Goal: Information Seeking & Learning: Understand process/instructions

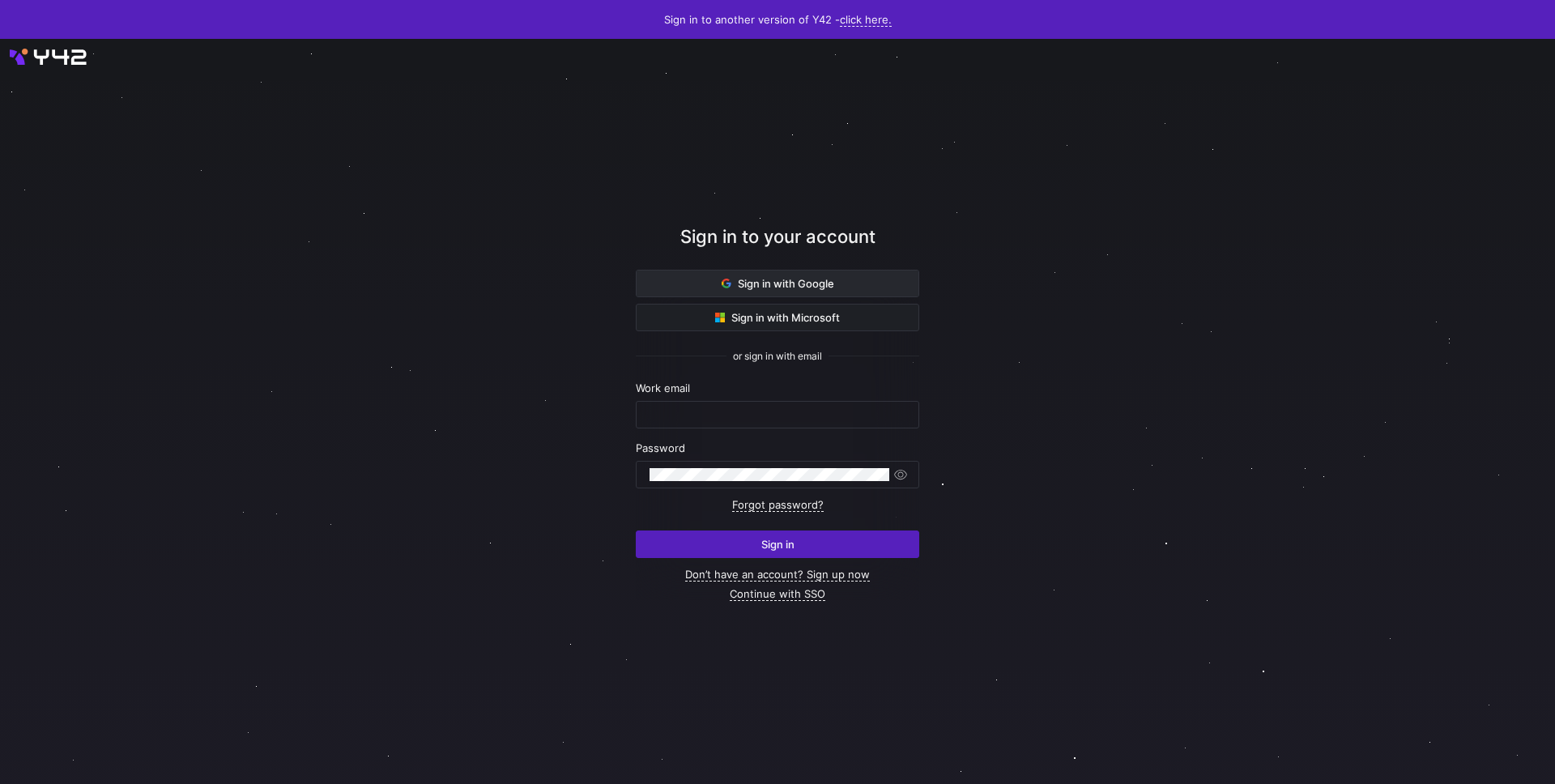
click at [830, 287] on span "Sign in with Google" at bounding box center [778, 282] width 112 height 13
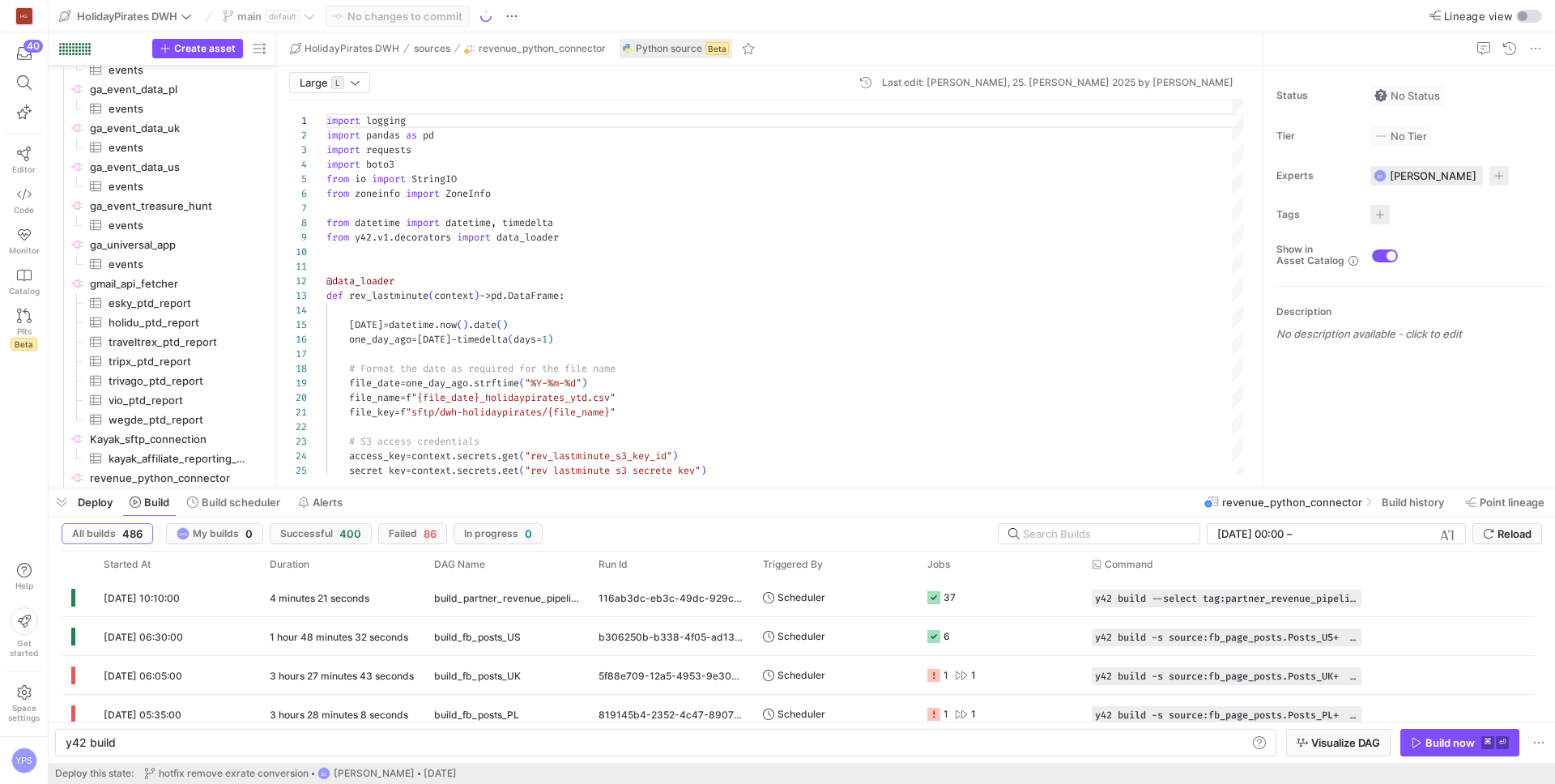
scroll to position [0, 48]
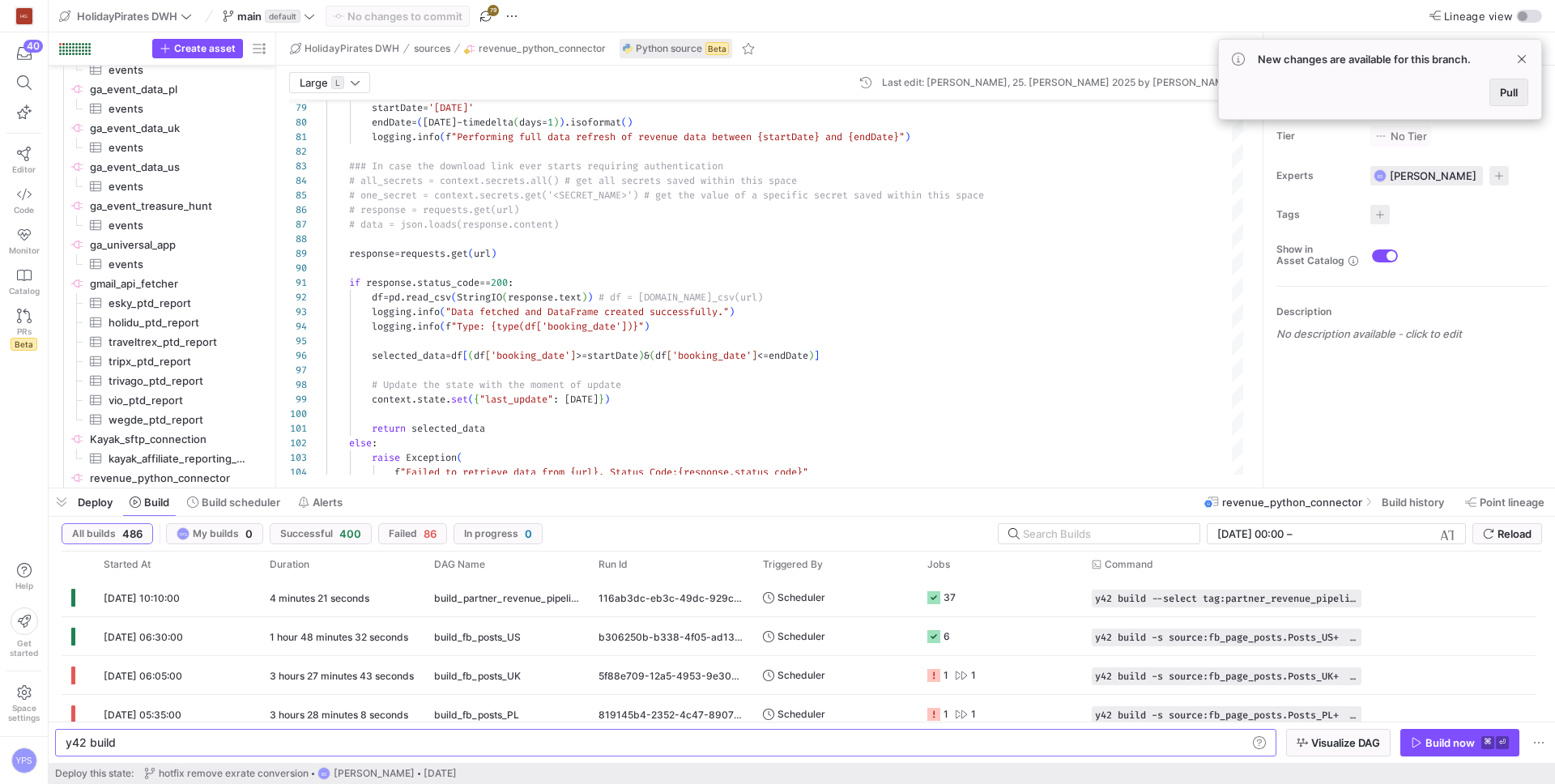
click at [1506, 88] on span "Pull" at bounding box center [1509, 92] width 17 height 13
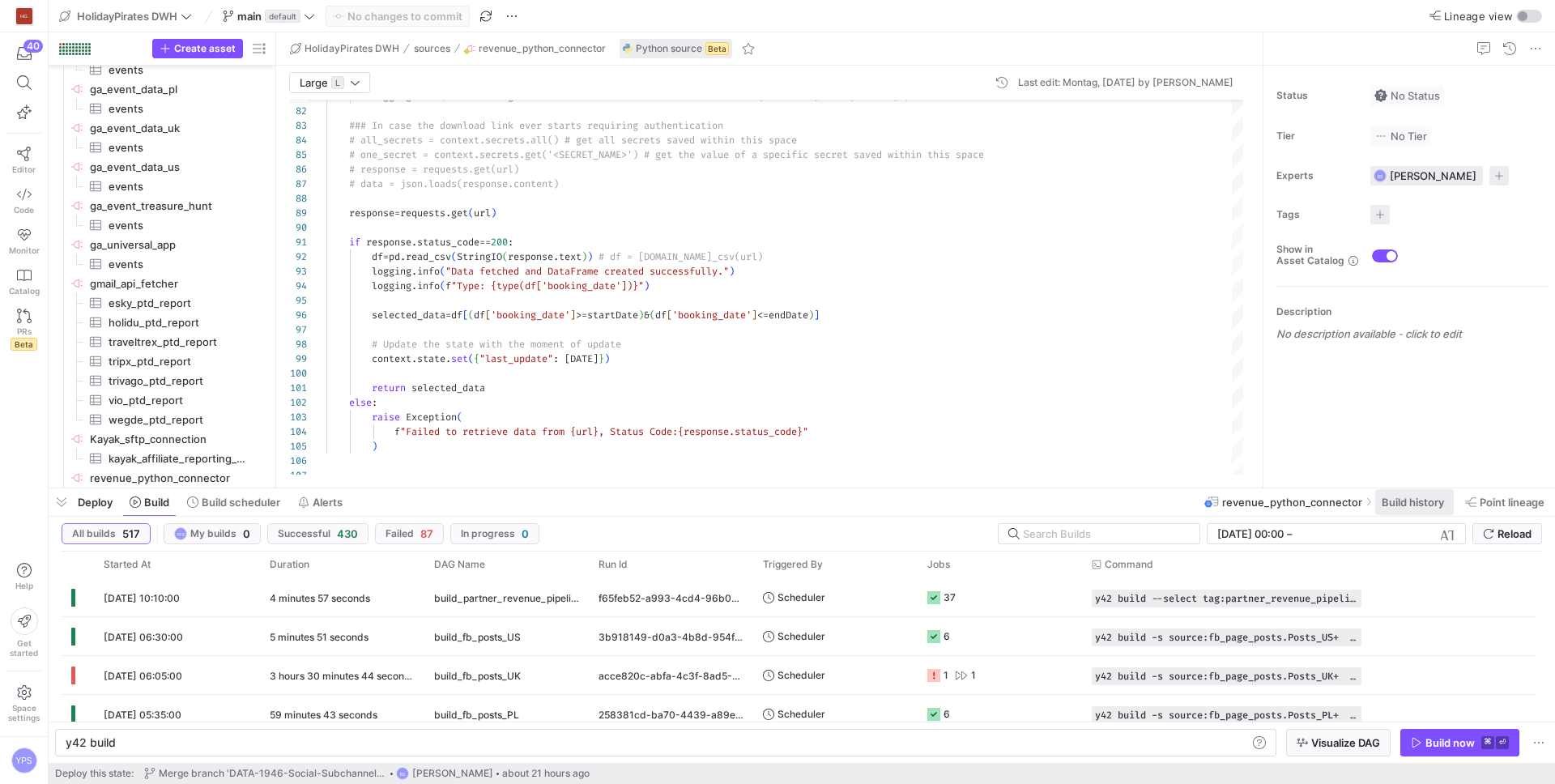
click at [1381, 495] on span "Build history" at bounding box center [1412, 501] width 62 height 13
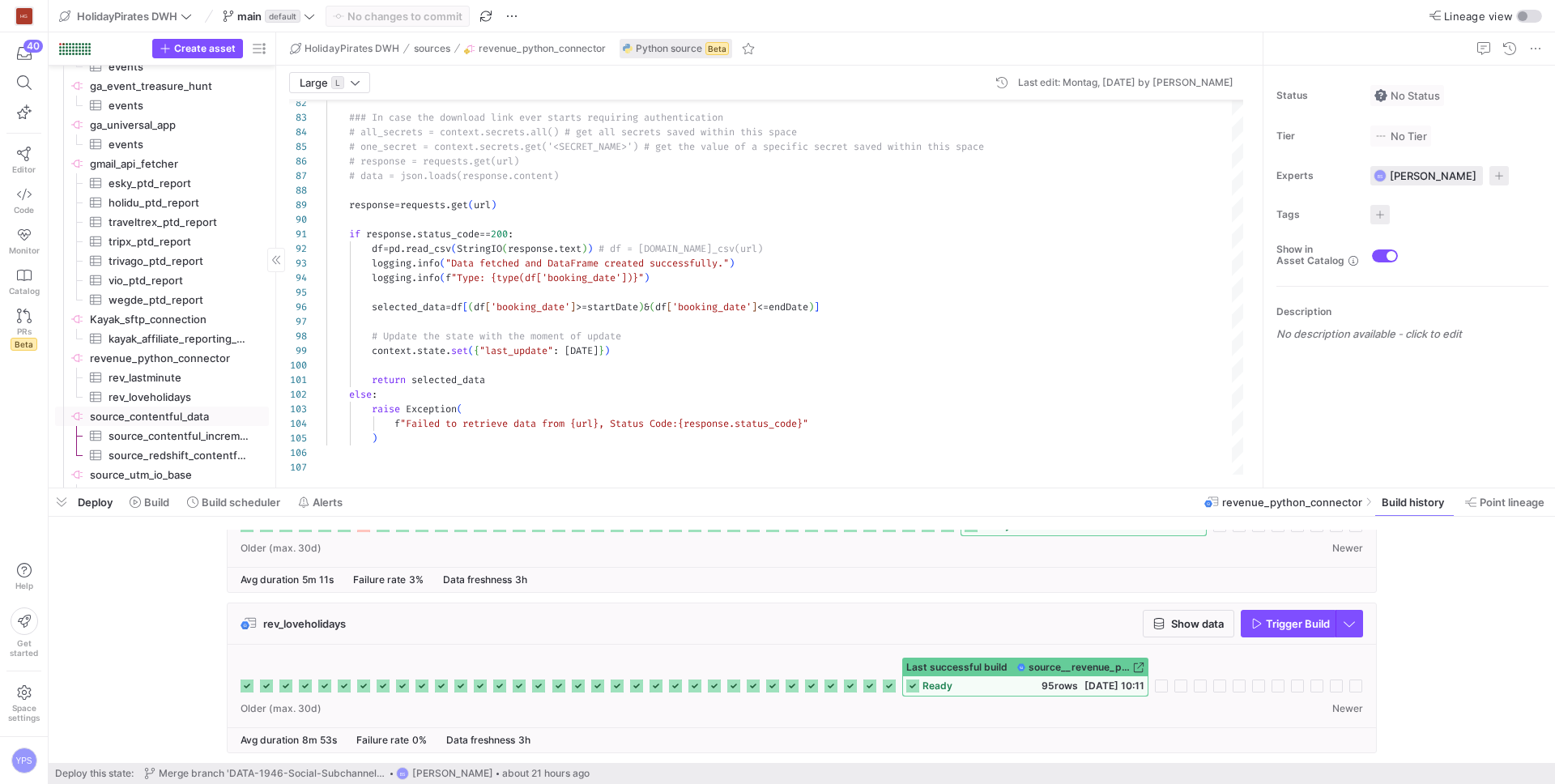
scroll to position [1093, 0]
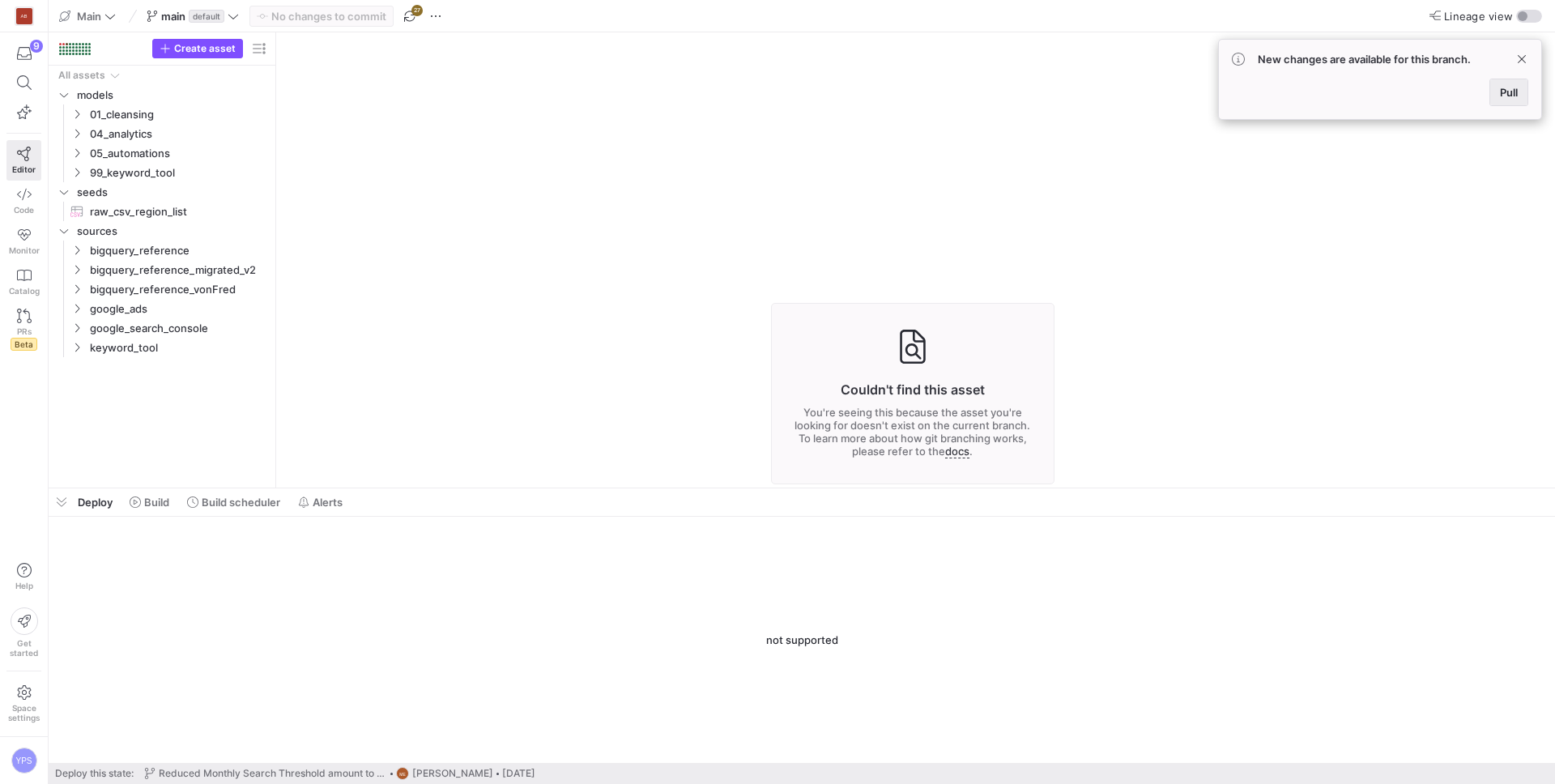
click at [1500, 92] on span "Pull" at bounding box center [1509, 92] width 17 height 13
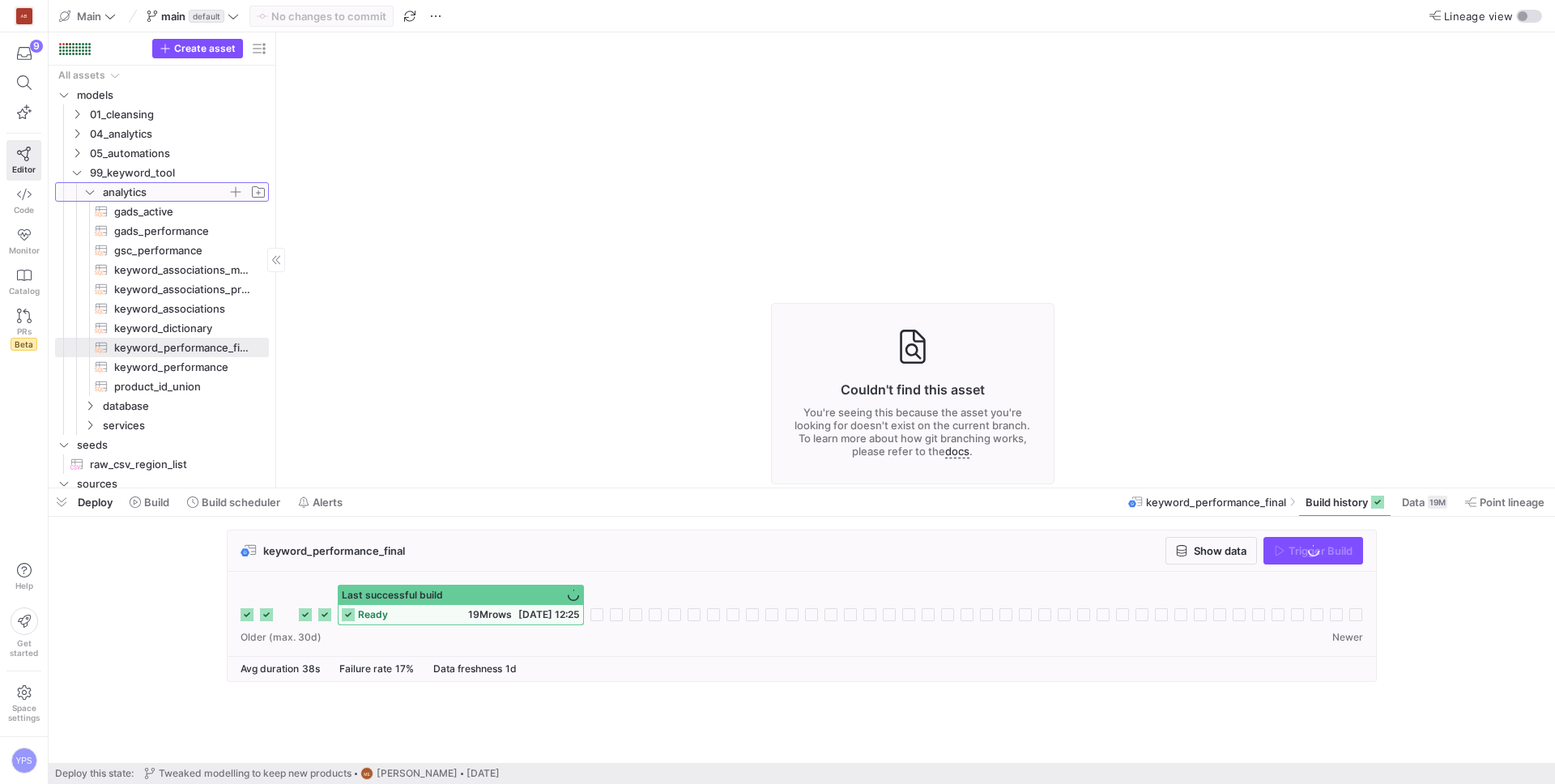
click at [150, 191] on span "analytics" at bounding box center [164, 191] width 125 height 18
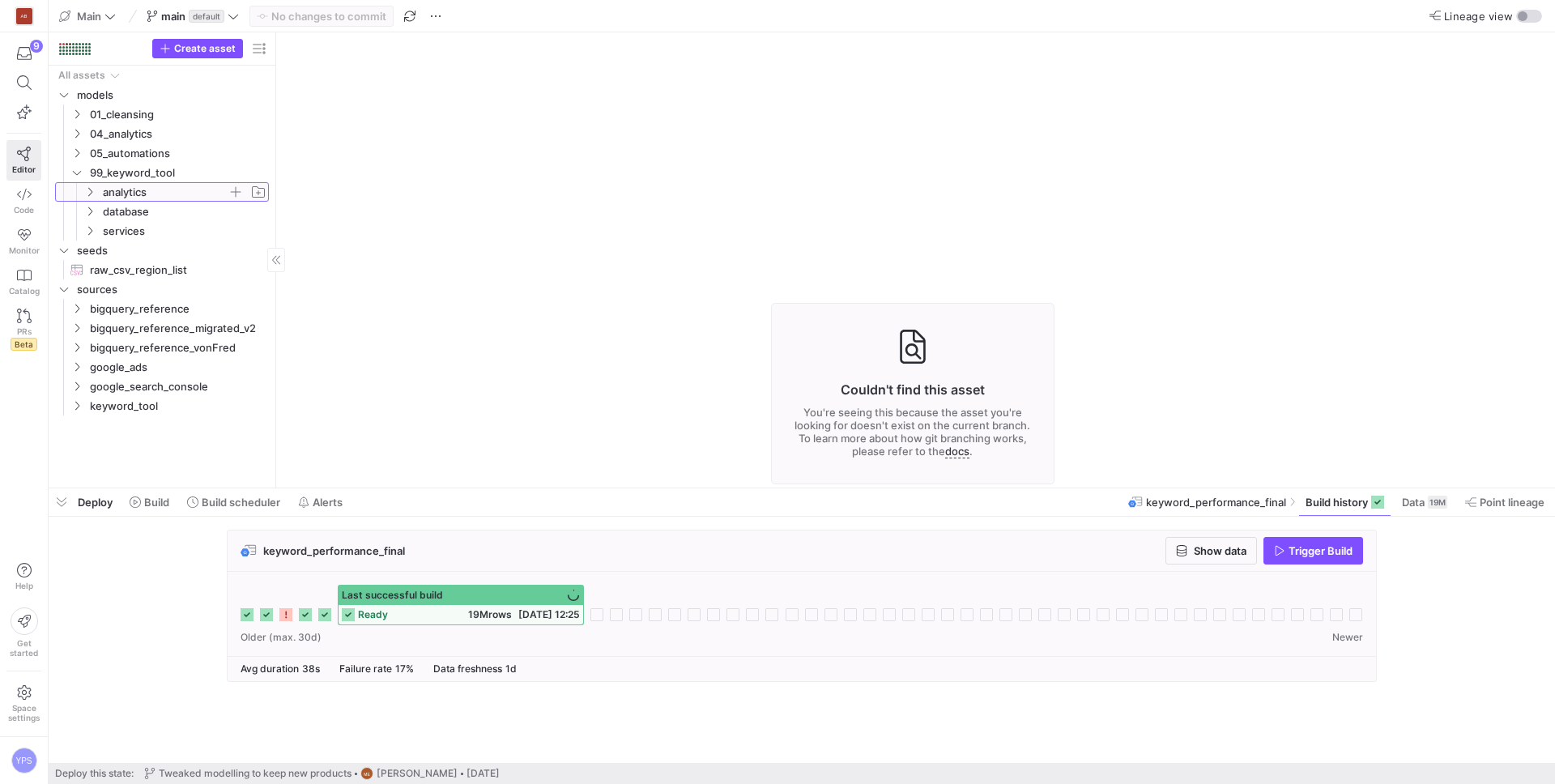
click at [150, 191] on span "analytics" at bounding box center [164, 191] width 125 height 18
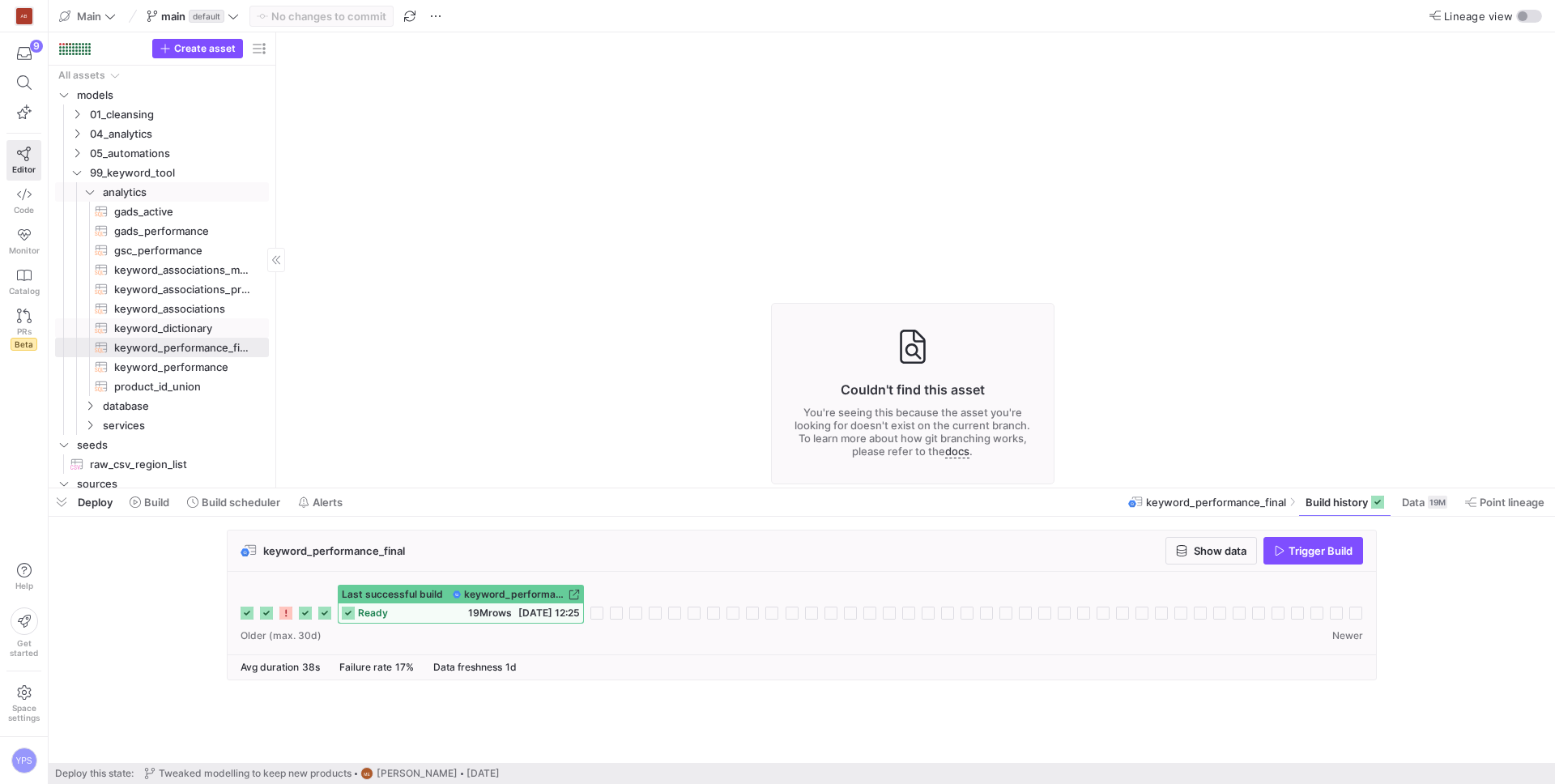
click at [172, 327] on span "keyword_dictionary​​​​​​​​​​" at bounding box center [182, 328] width 136 height 18
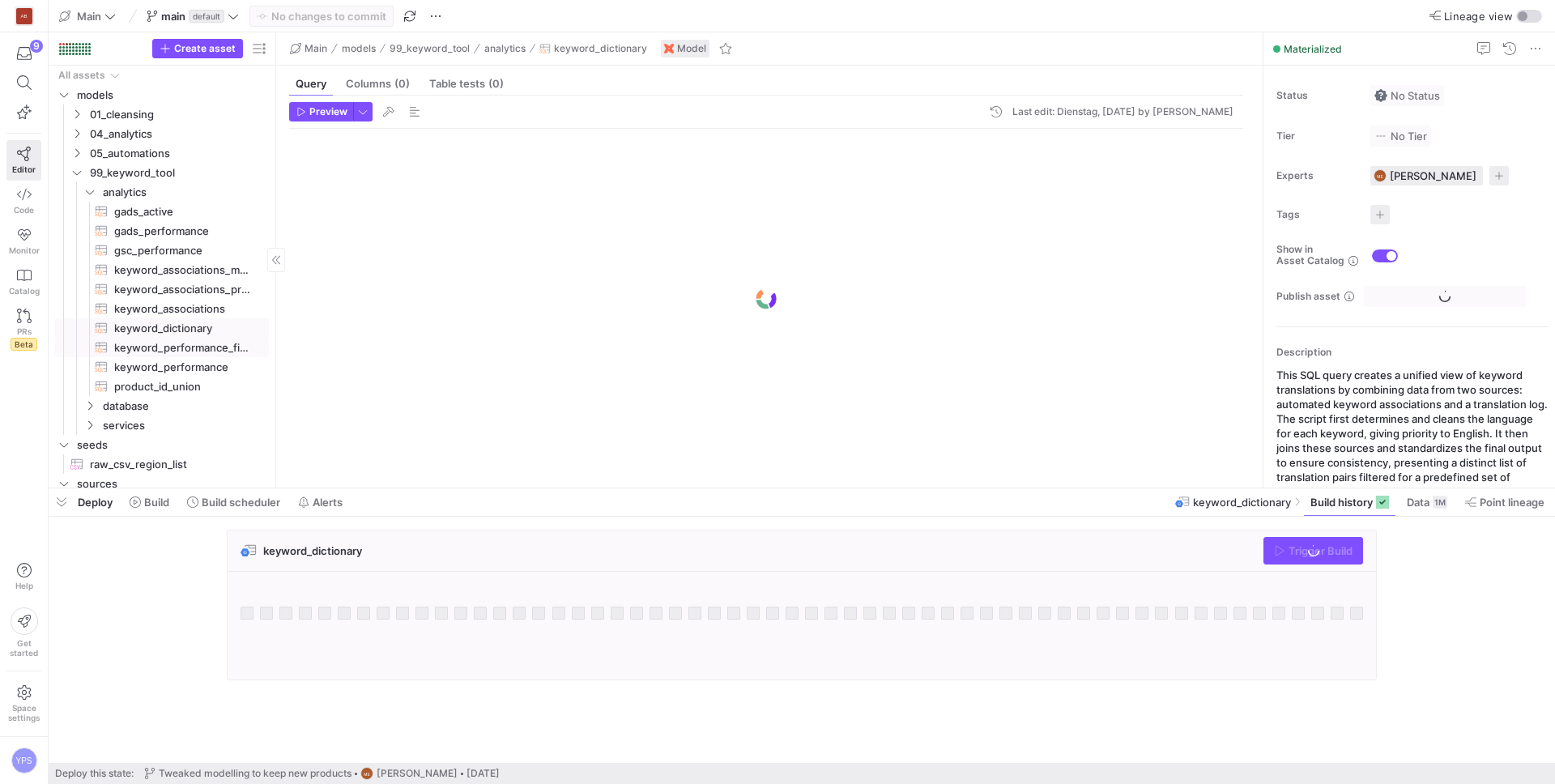
click at [170, 346] on span "keyword_performance_final​​​​​​​​​​" at bounding box center [182, 347] width 136 height 18
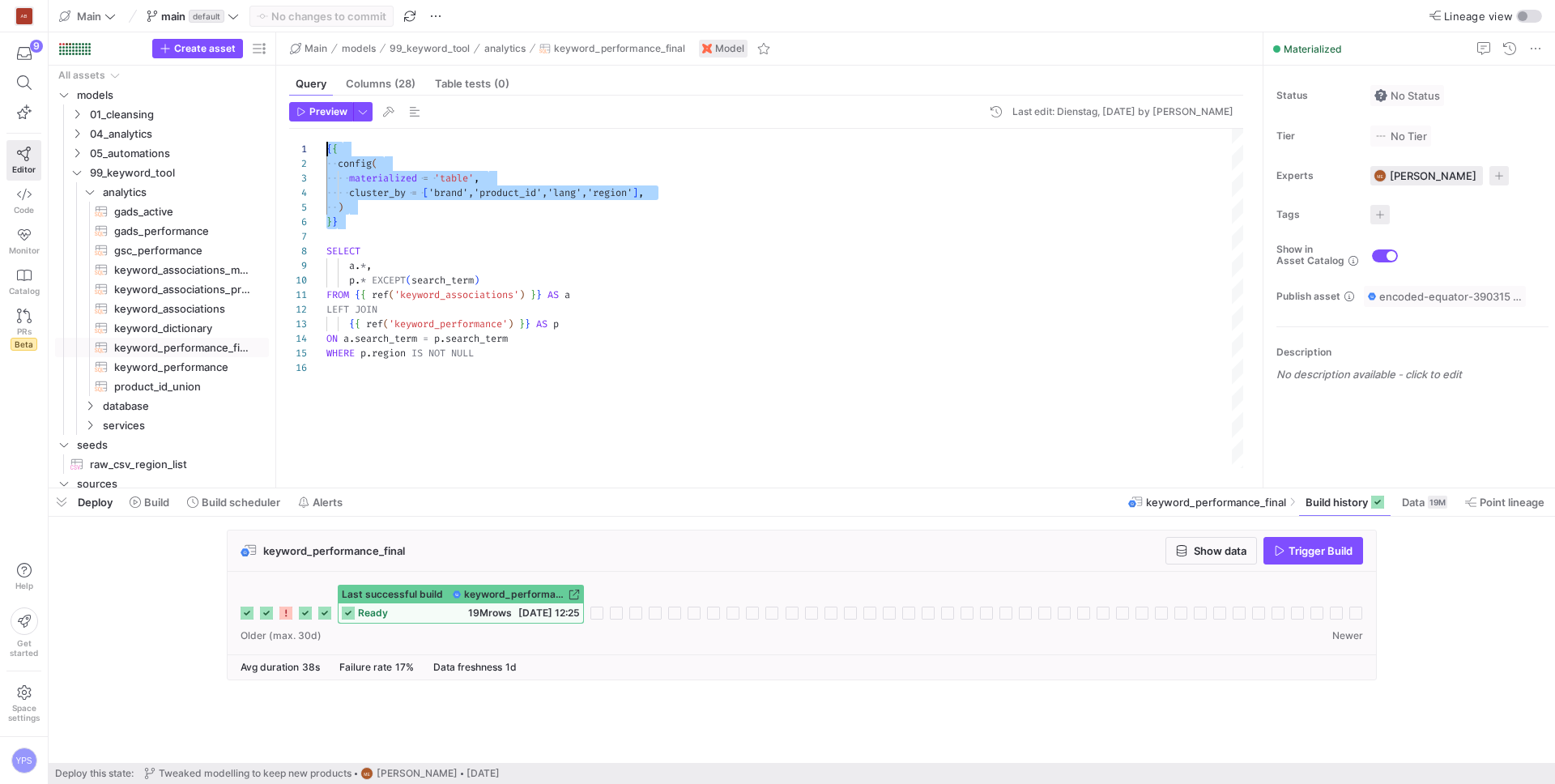
drag, startPoint x: 337, startPoint y: 223, endPoint x: 325, endPoint y: 138, distance: 85.8
click at [326, 138] on div "{ { config ( materialized = 'table' , cluster_by = [ 'brand','product_id','lang…" at bounding box center [784, 298] width 917 height 339
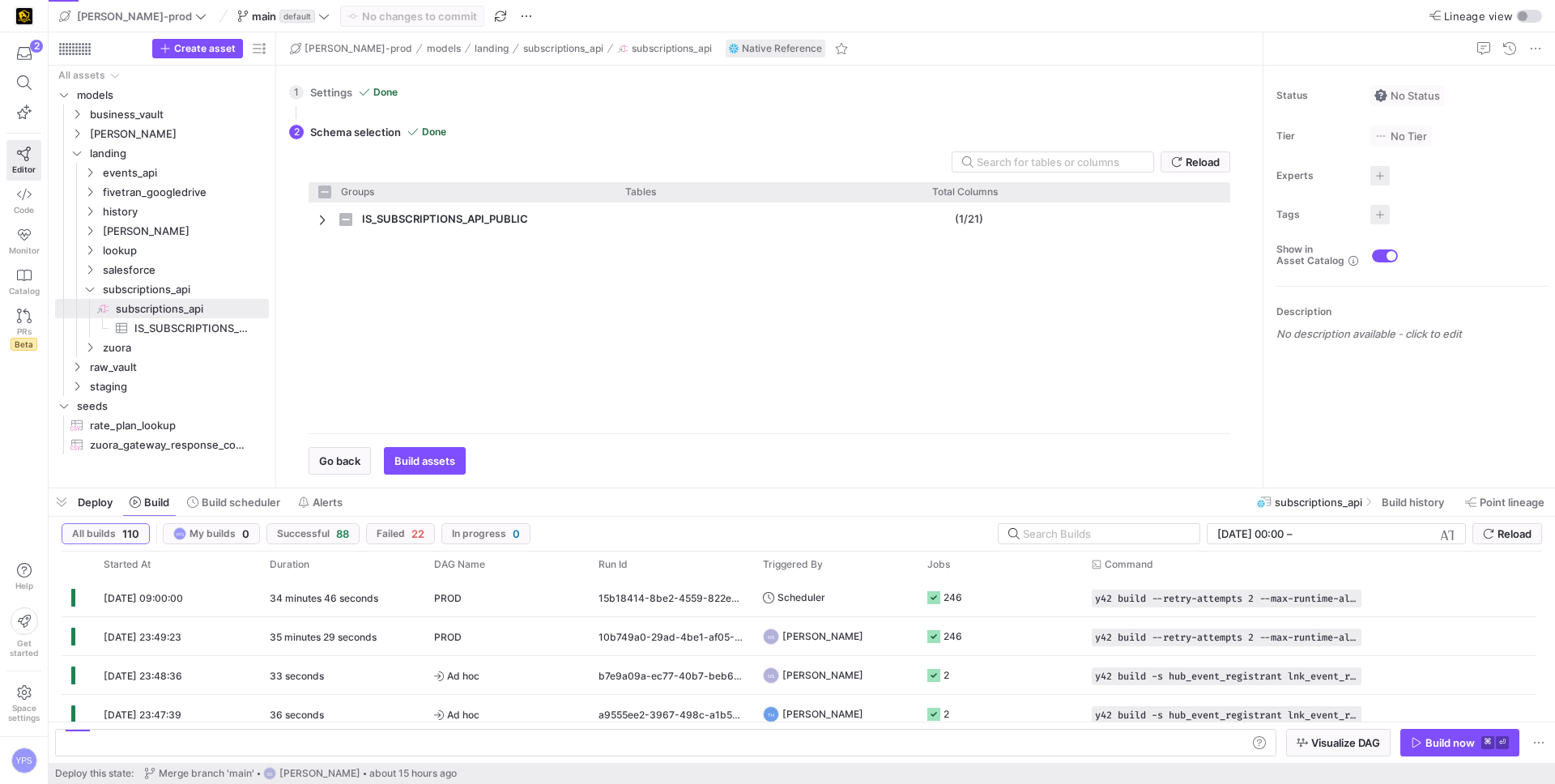
checkbox input "false"
click at [459, 350] on div "IS_SUBSCRIPTIONS_API_PUBLIC (1/21)" at bounding box center [769, 310] width 922 height 218
click at [491, 324] on div "IS_SUBSCRIPTIONS_API_PUBLIC (1/21)" at bounding box center [769, 310] width 922 height 218
click at [1406, 497] on span "Build history" at bounding box center [1412, 501] width 62 height 13
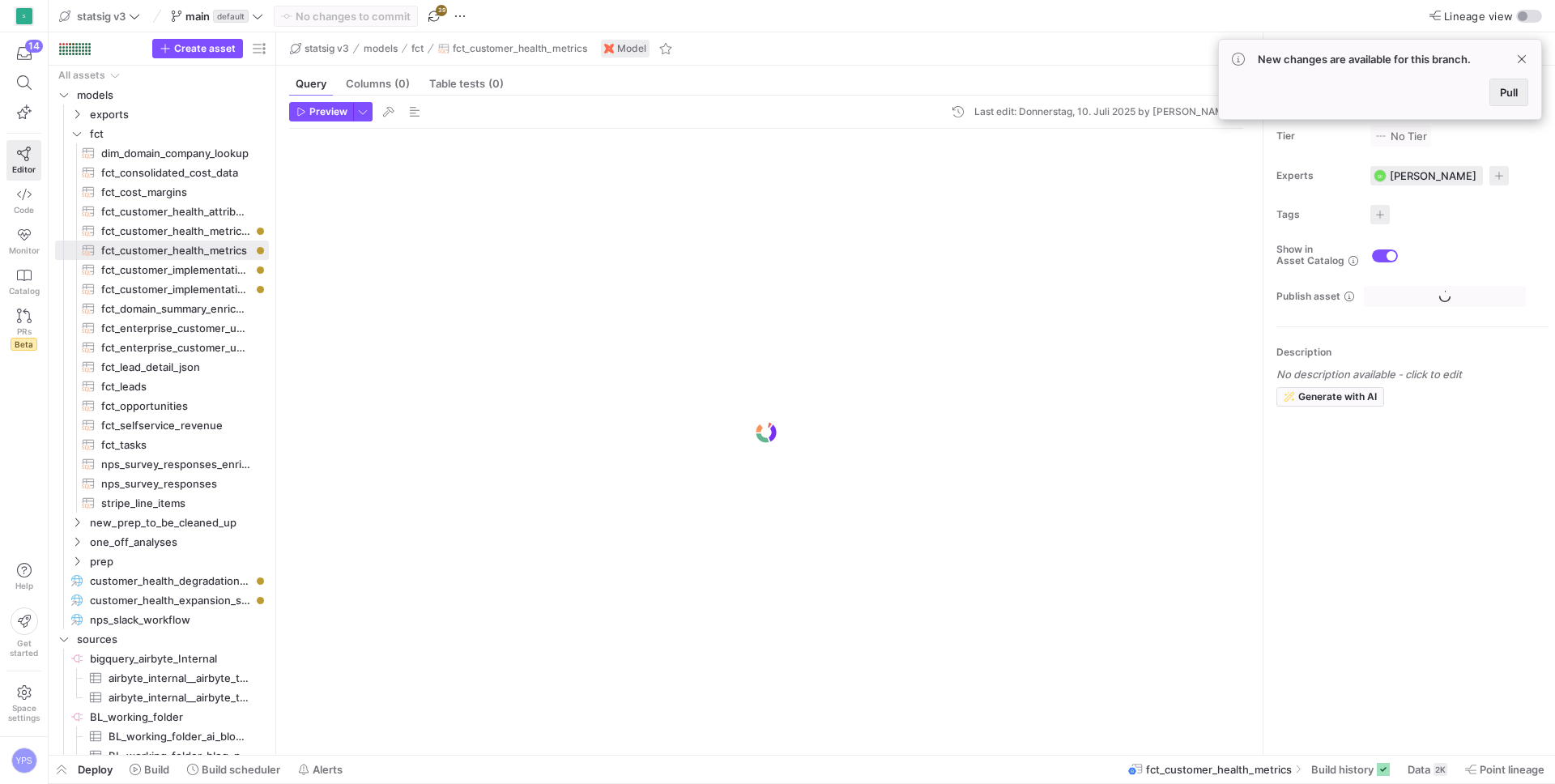
click at [1511, 92] on span "Pull" at bounding box center [1509, 92] width 17 height 13
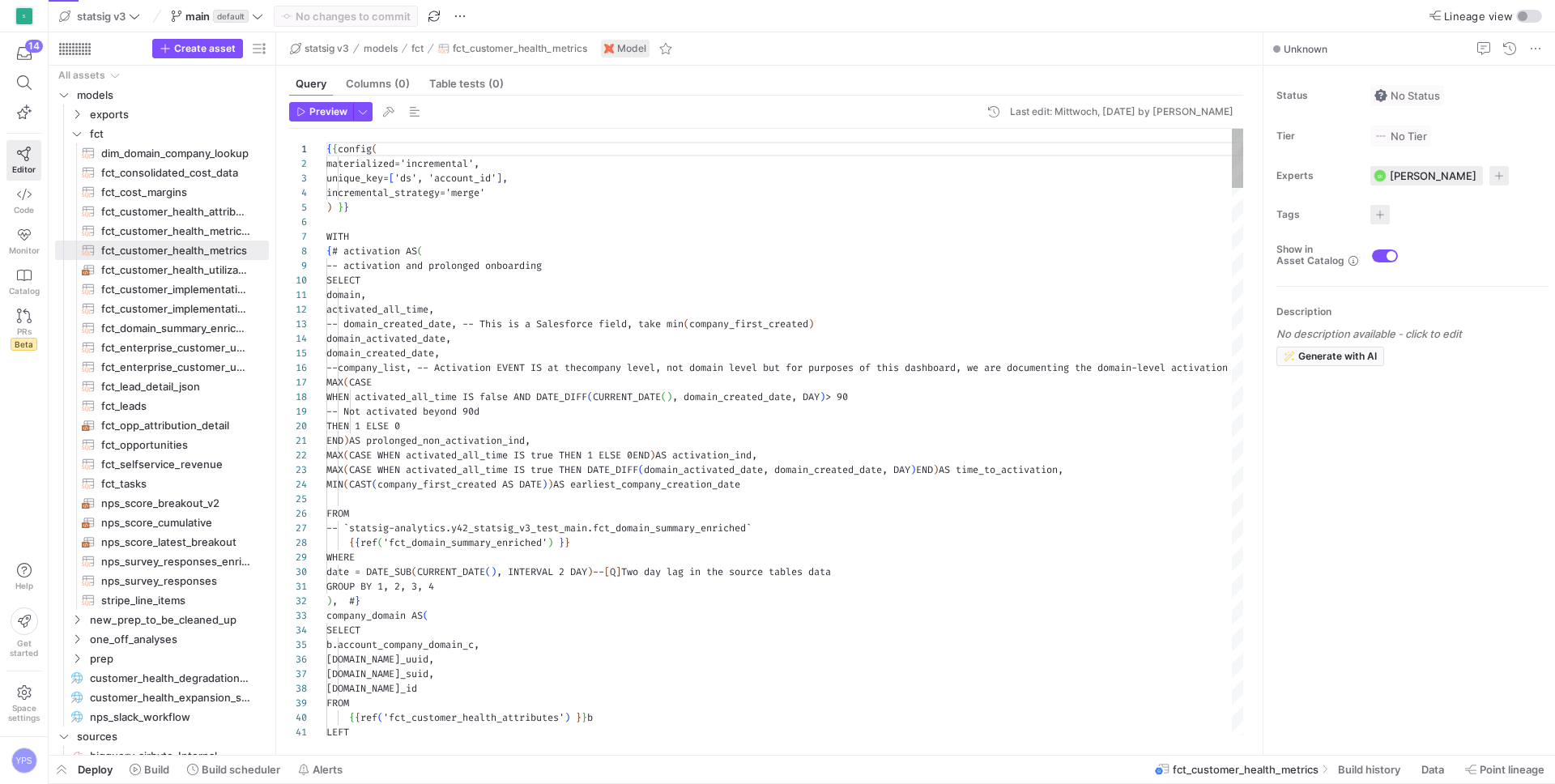
scroll to position [146, 0]
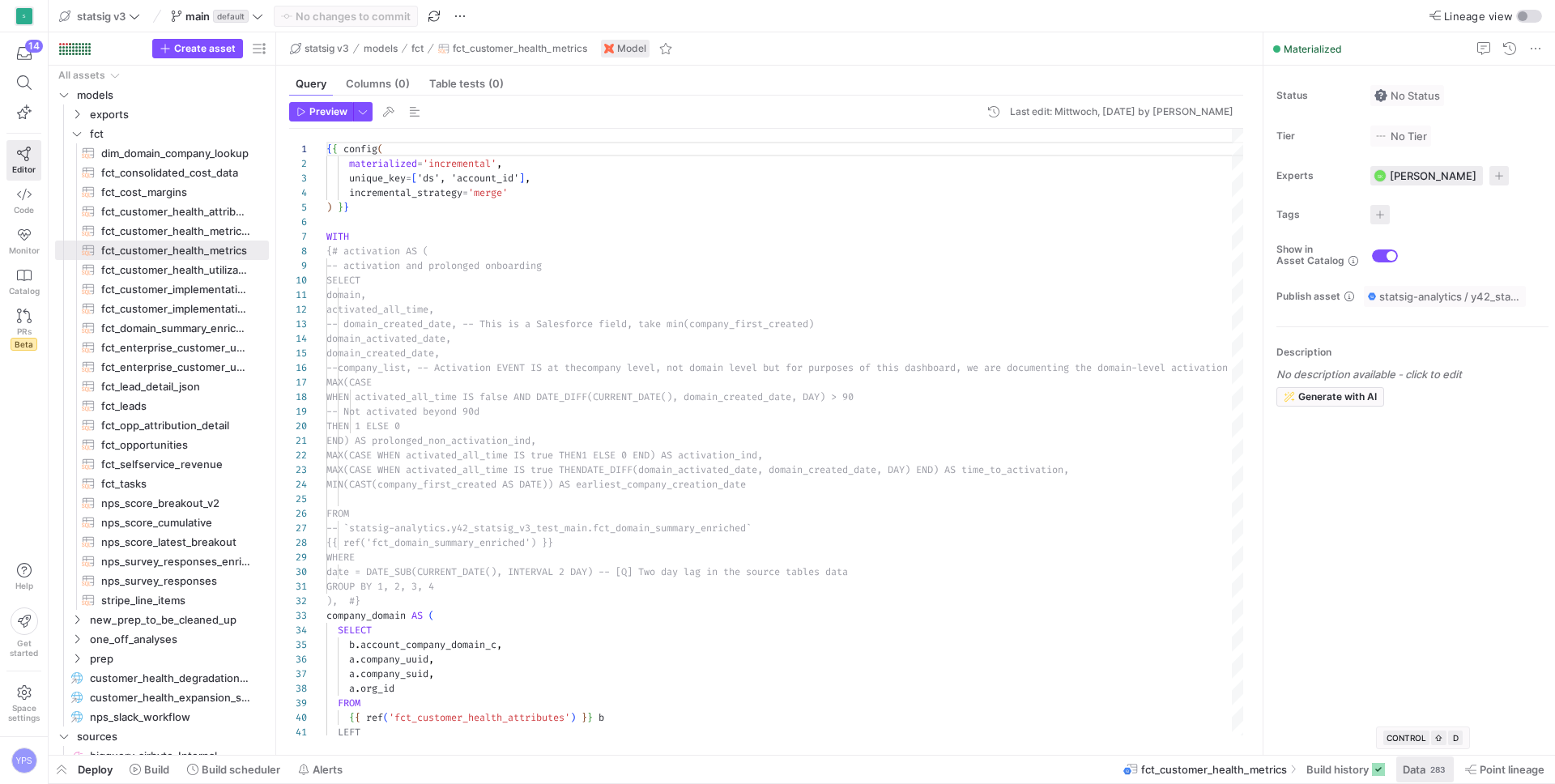
click at [1409, 769] on span "Data" at bounding box center [1413, 769] width 22 height 13
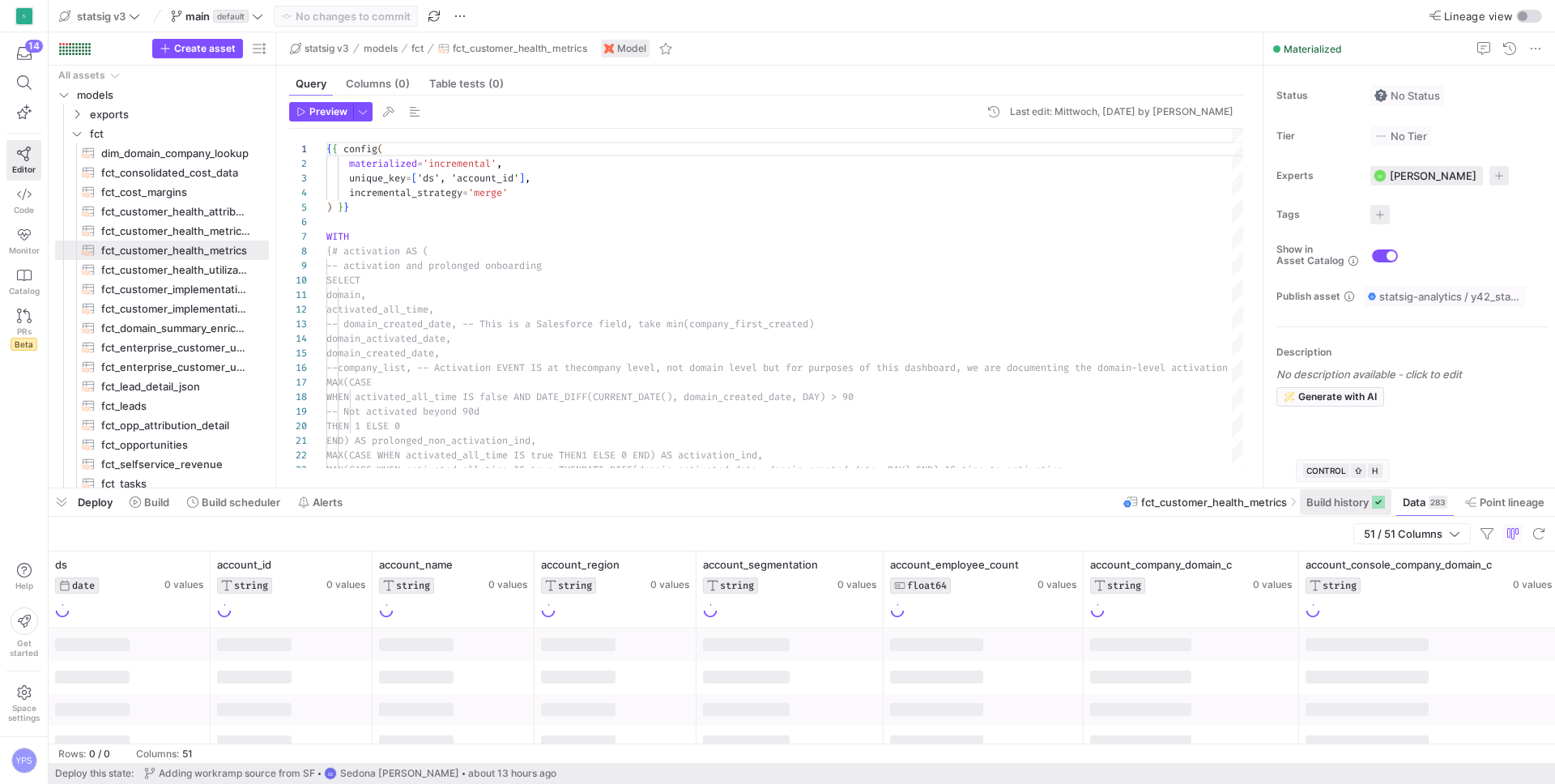
click at [1341, 504] on span "Build history" at bounding box center [1337, 501] width 62 height 13
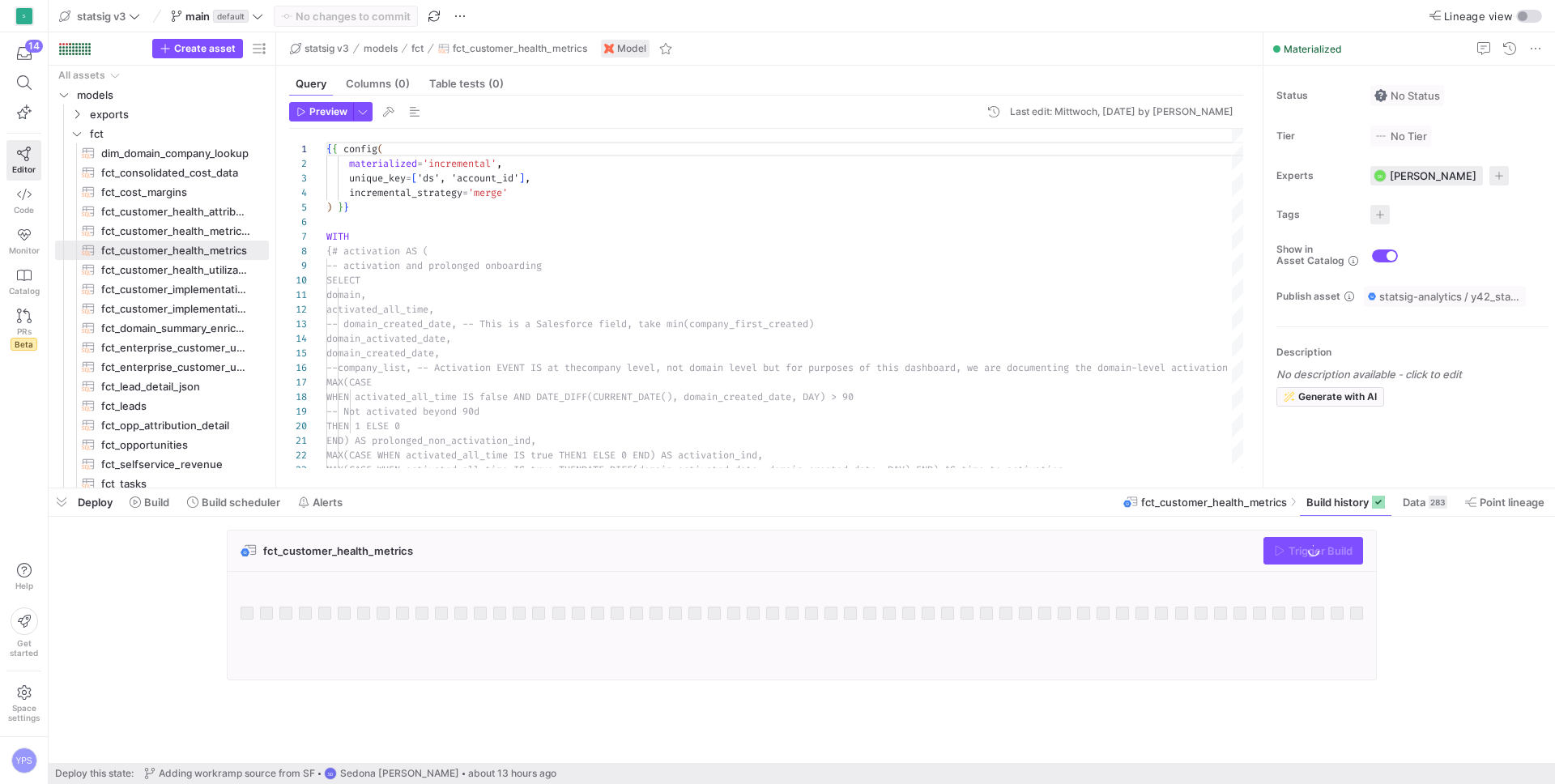
click at [1176, 652] on div "fct_customer_health_metrics Trigger Build" at bounding box center [801, 605] width 1150 height 151
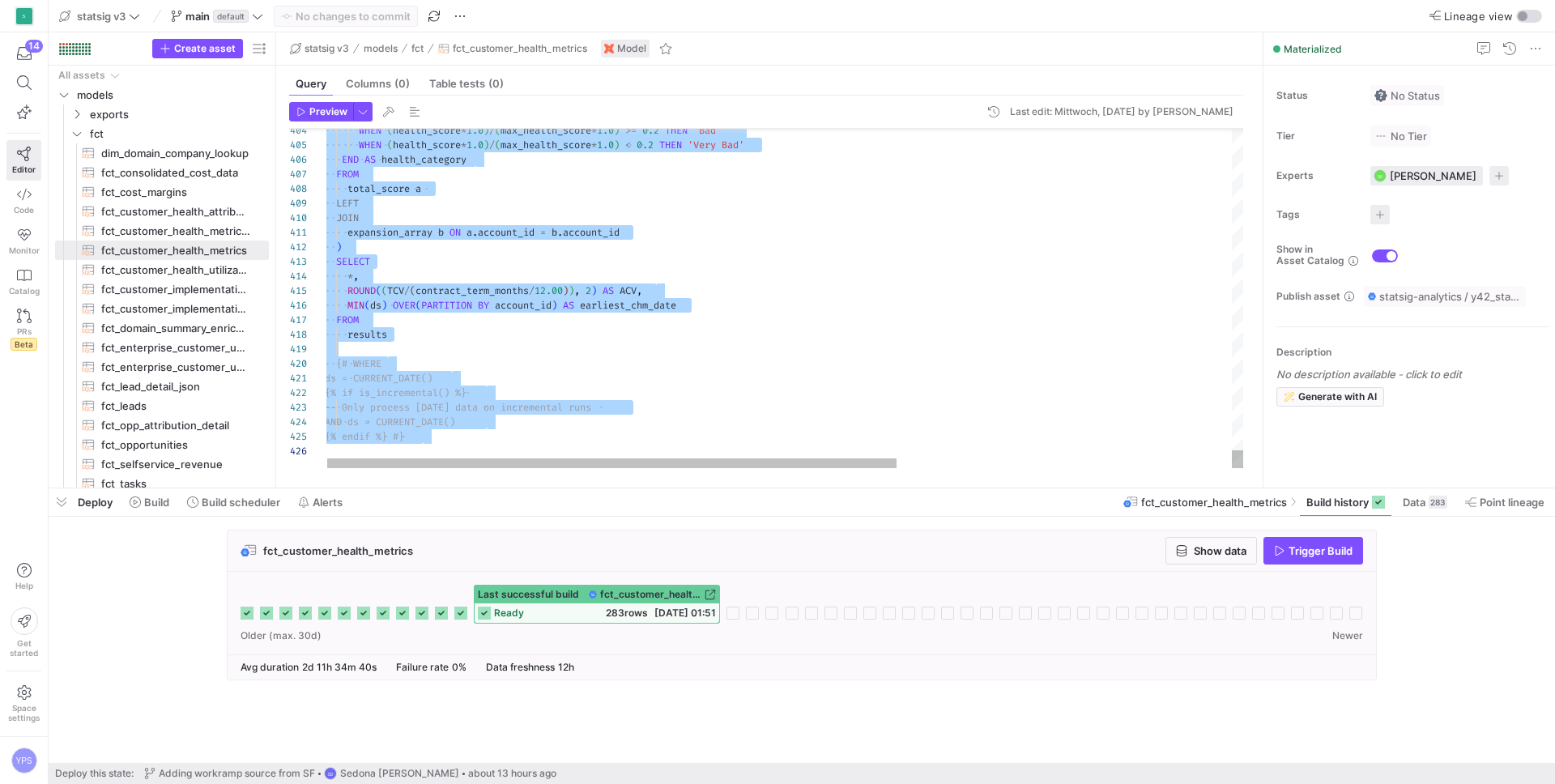
type textarea "expansion_array b ON a.account_id = b.account_id ) SELECT *, ROUND((TCV/(contra…"
